Goal: Information Seeking & Learning: Learn about a topic

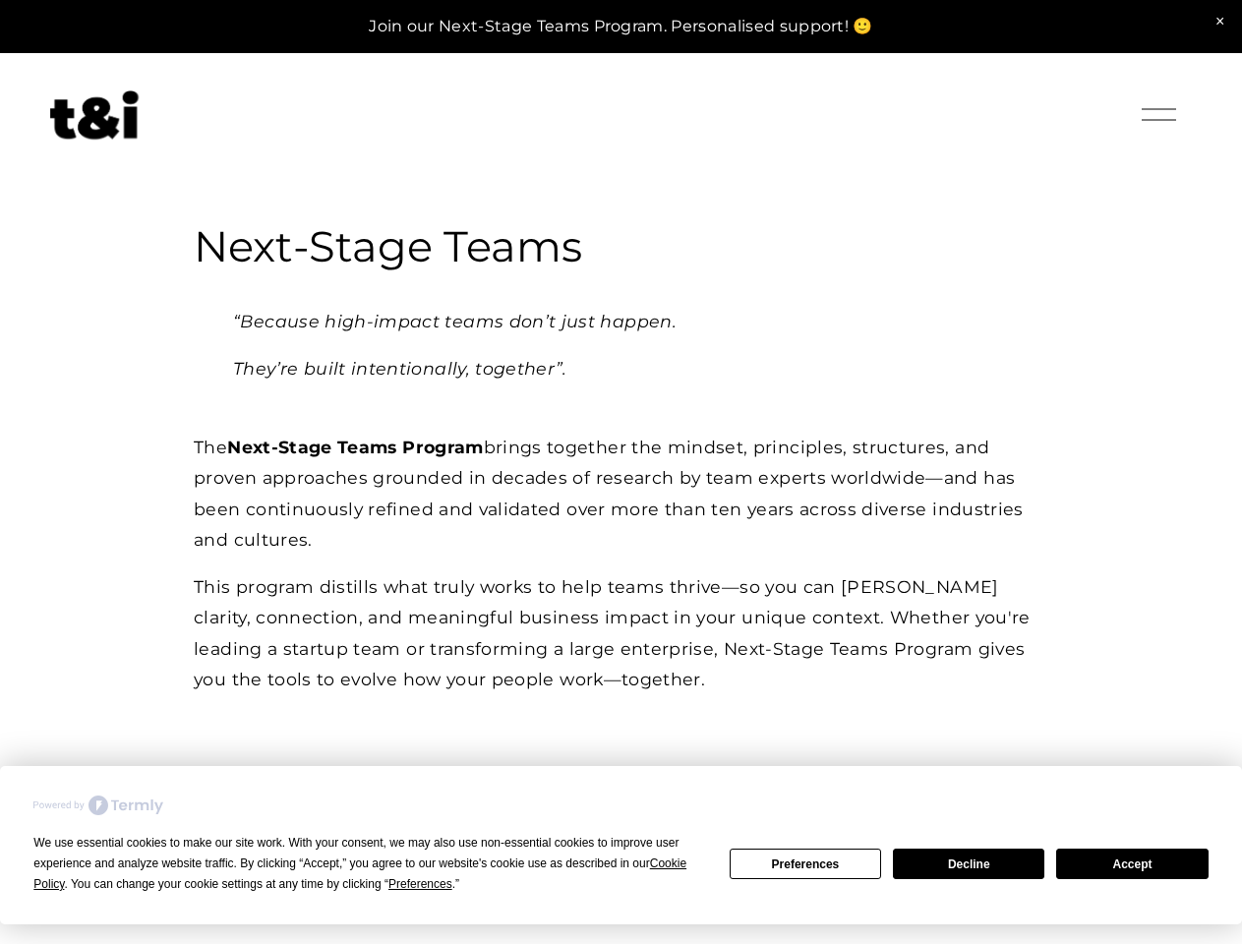
click at [361, 873] on div "We use essential cookies to make our site work. With your consent, we may also …" at bounding box center [368, 864] width 671 height 62
click at [420, 884] on span "Preferences" at bounding box center [420, 884] width 64 height 14
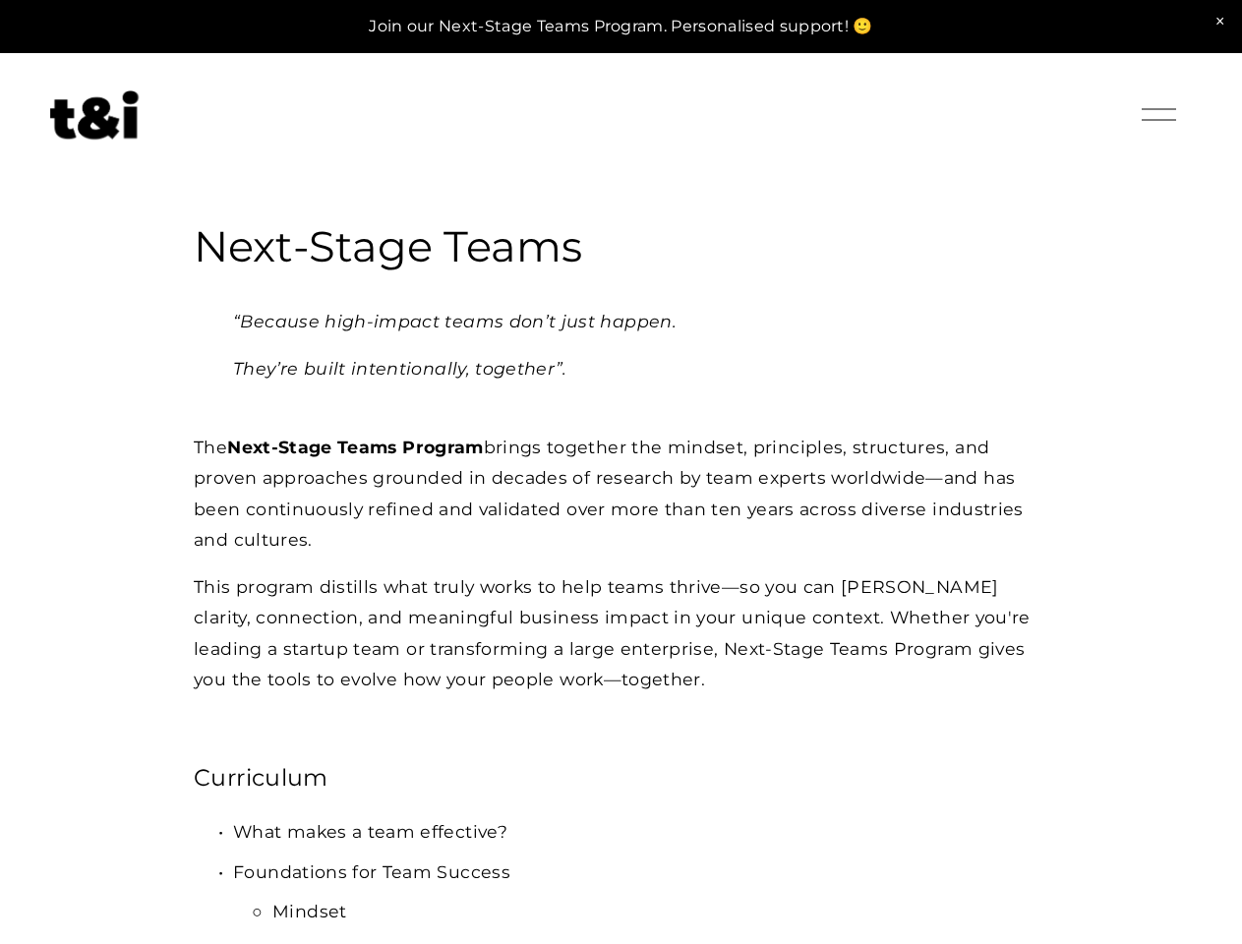
click at [805, 863] on p "Foundations for Team Success" at bounding box center [640, 871] width 815 height 31
click at [968, 863] on p "Foundations for Team Success" at bounding box center [640, 871] width 815 height 31
click at [1062, 116] on div "Login Account" at bounding box center [1062, 114] width 127 height 31
click at [1158, 115] on div at bounding box center [1158, 114] width 34 height 34
